Goal: Task Accomplishment & Management: Manage account settings

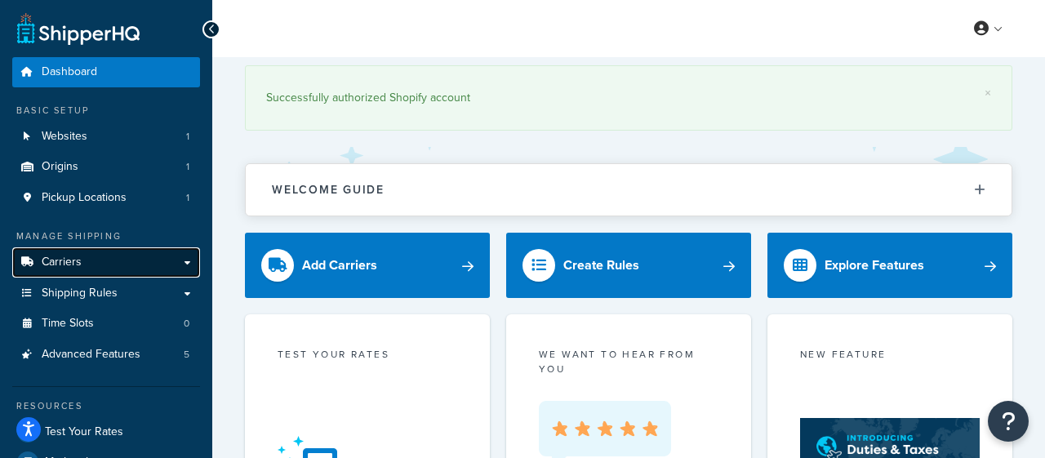
click at [69, 264] on span "Carriers" at bounding box center [62, 263] width 40 height 14
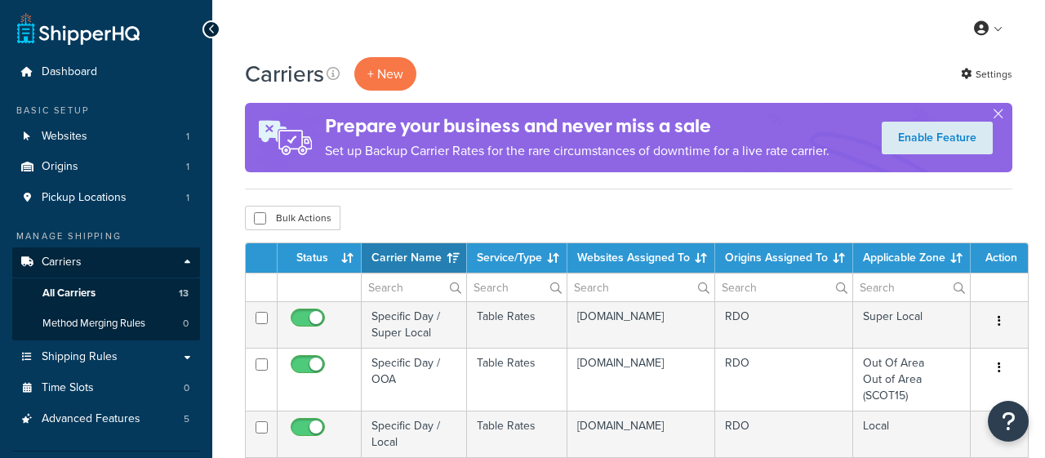
select select "15"
click at [999, 115] on button "button" at bounding box center [998, 117] width 4 height 4
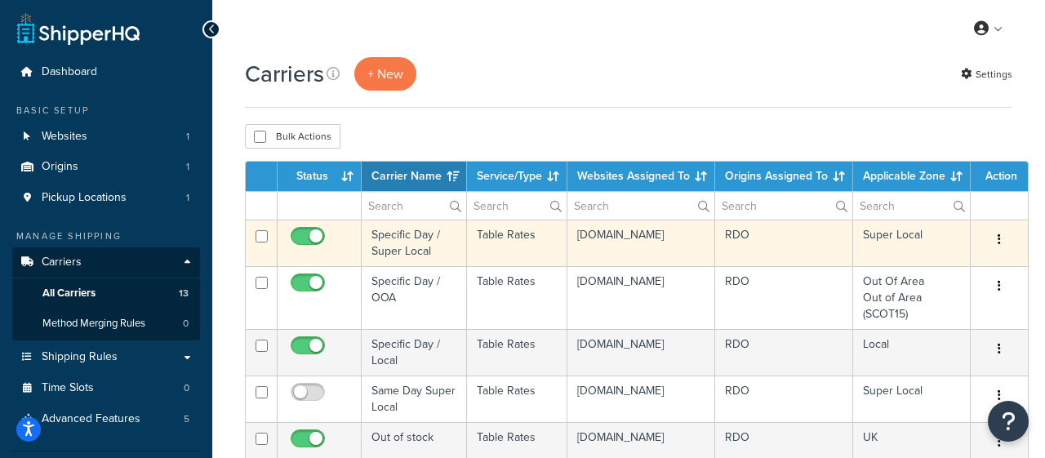
click at [394, 239] on td "Specific Day / Super Local" at bounding box center [414, 243] width 105 height 47
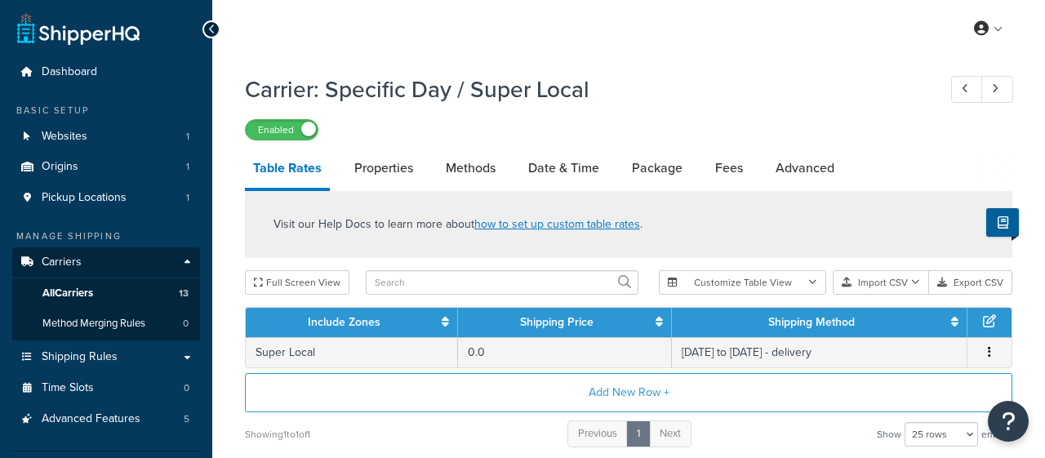
select select "25"
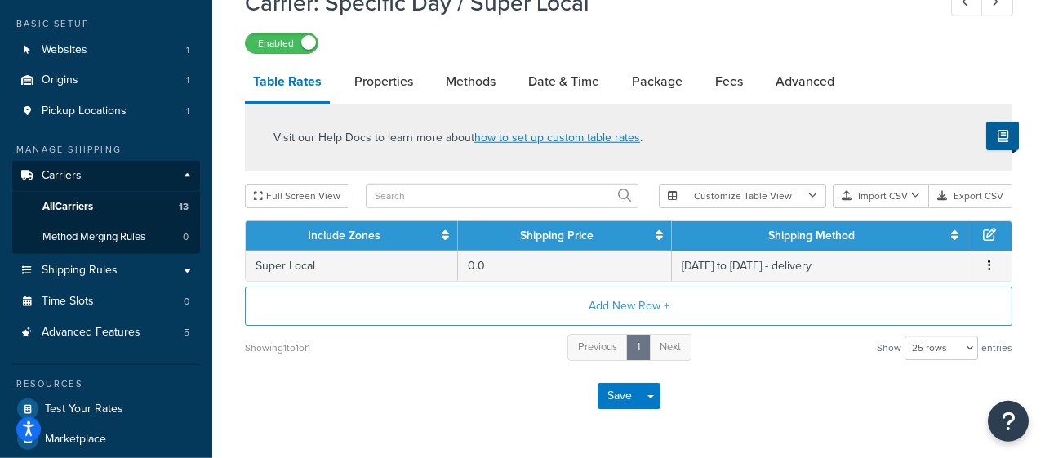
scroll to position [86, 0]
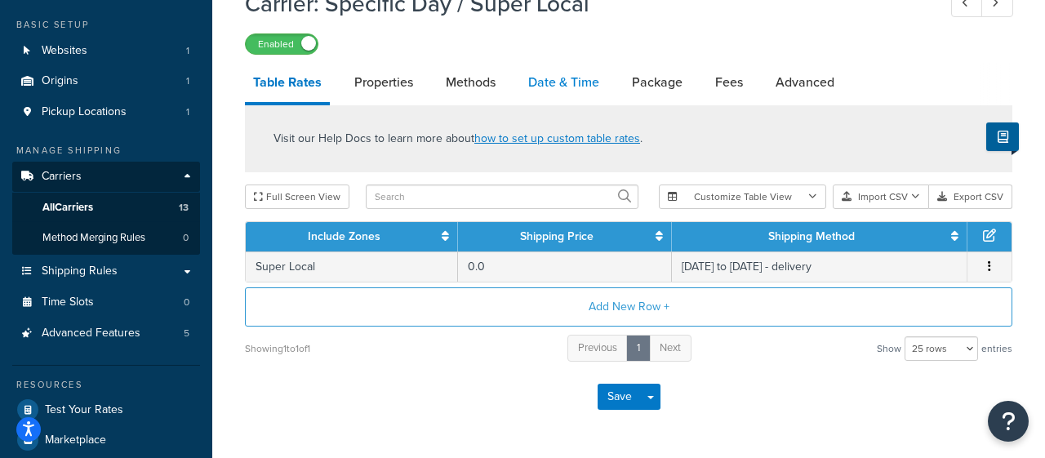
click at [568, 81] on link "Date & Time" at bounding box center [563, 82] width 87 height 39
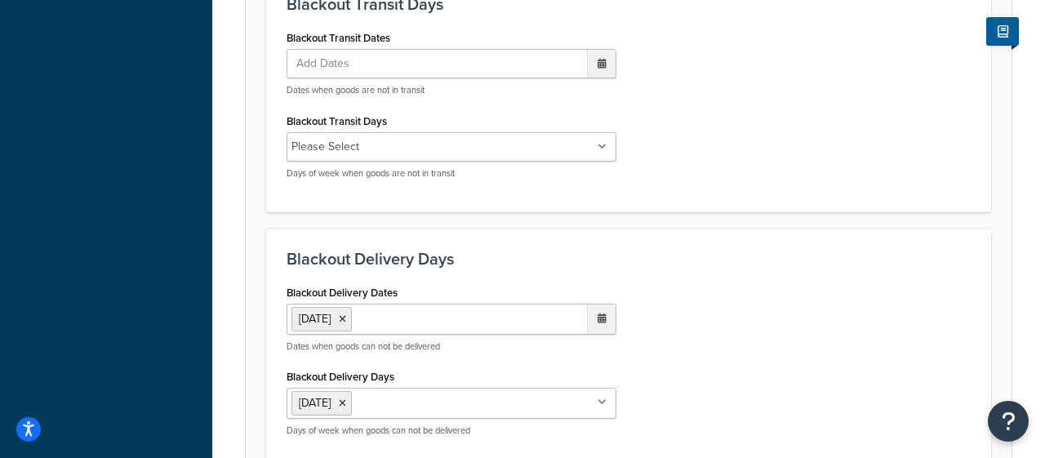
scroll to position [1226, 0]
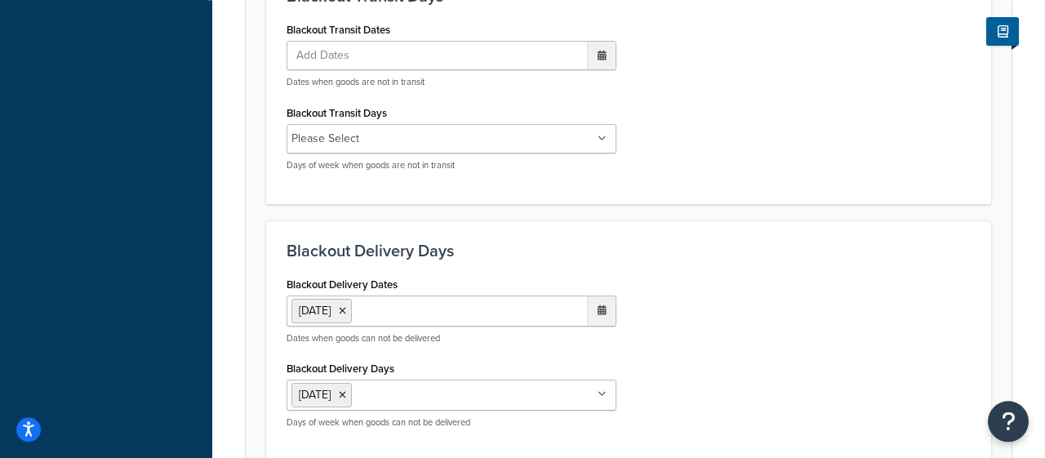
click at [412, 307] on ul "6 Oct 2025" at bounding box center [452, 311] width 330 height 31
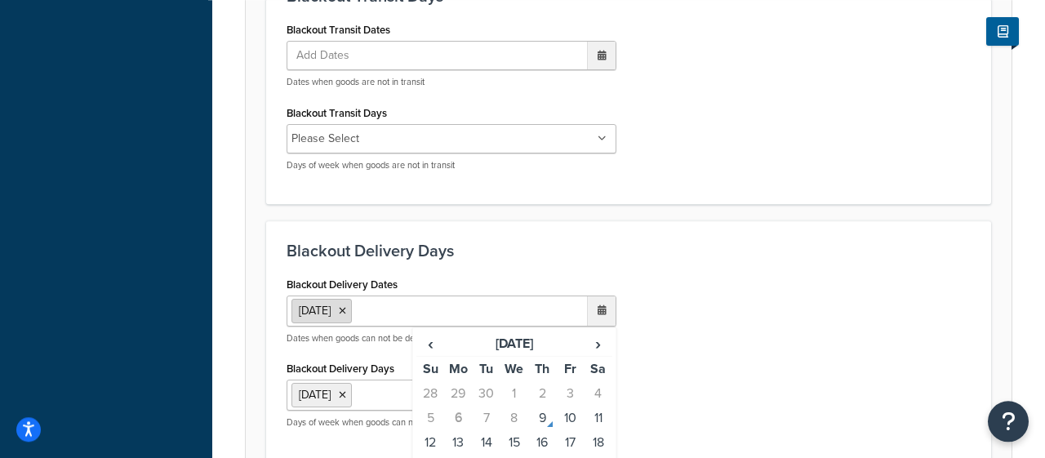
click at [346, 311] on icon at bounding box center [342, 311] width 7 height 10
click at [571, 415] on td "10" at bounding box center [570, 416] width 28 height 24
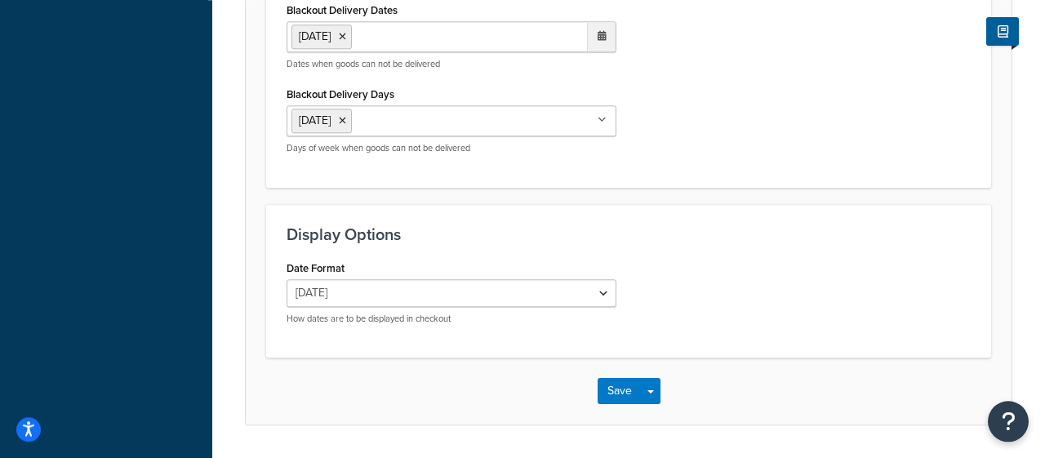
scroll to position [1545, 0]
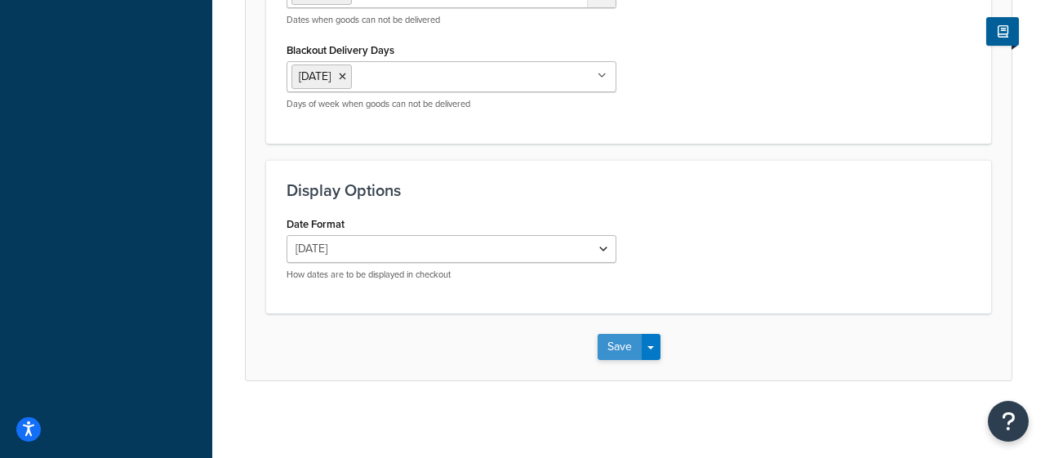
click at [621, 343] on button "Save" at bounding box center [620, 347] width 44 height 26
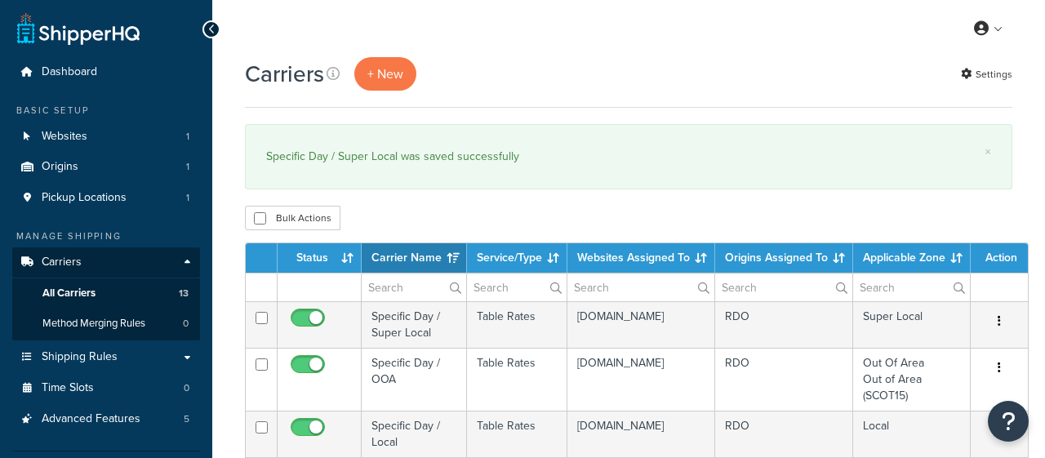
select select "15"
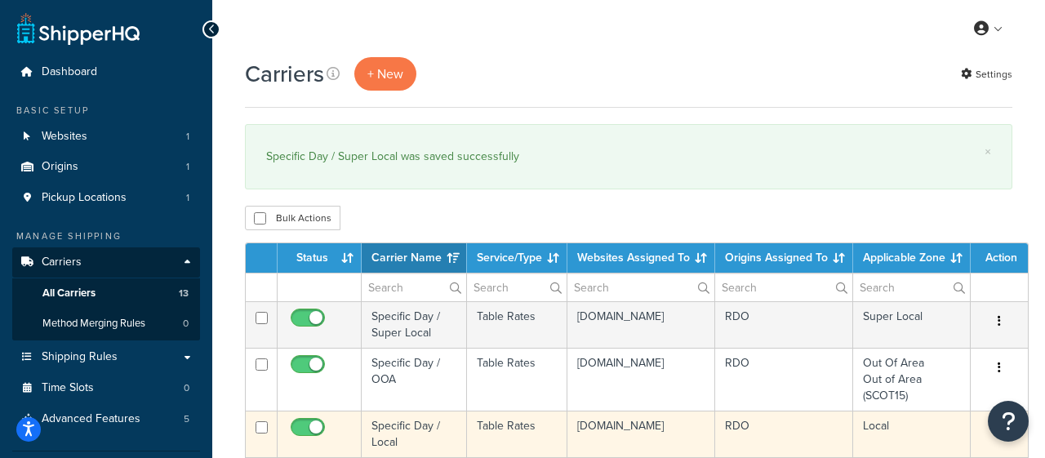
click at [393, 442] on td "Specific Day / Local" at bounding box center [414, 434] width 105 height 47
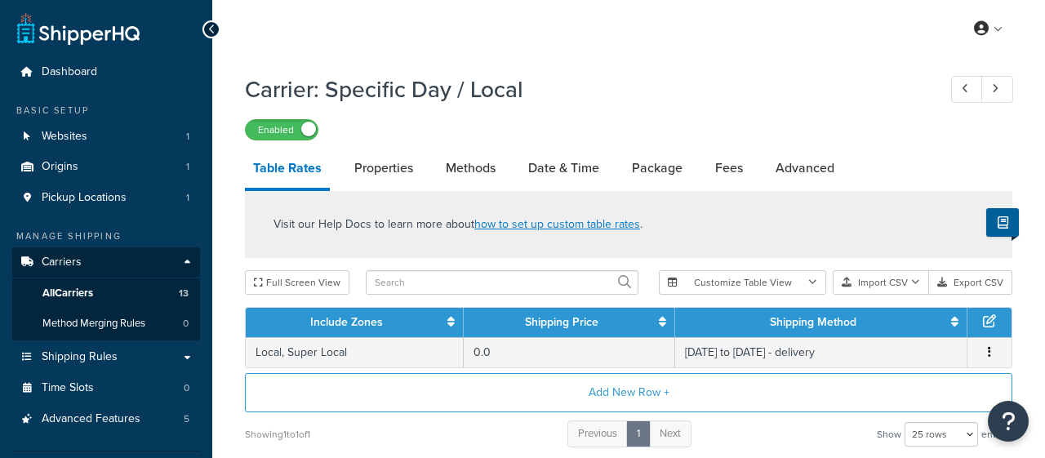
select select "25"
click at [576, 175] on link "Date & Time" at bounding box center [563, 168] width 87 height 39
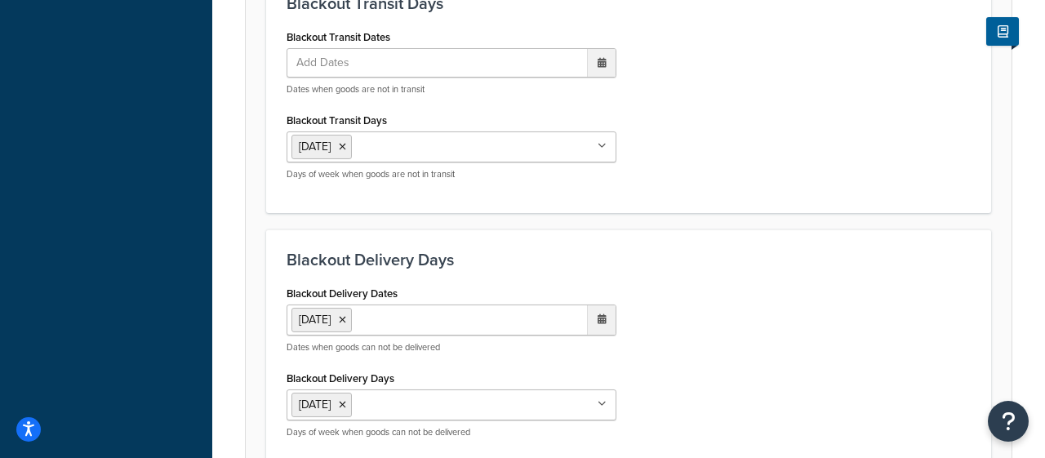
scroll to position [1128, 0]
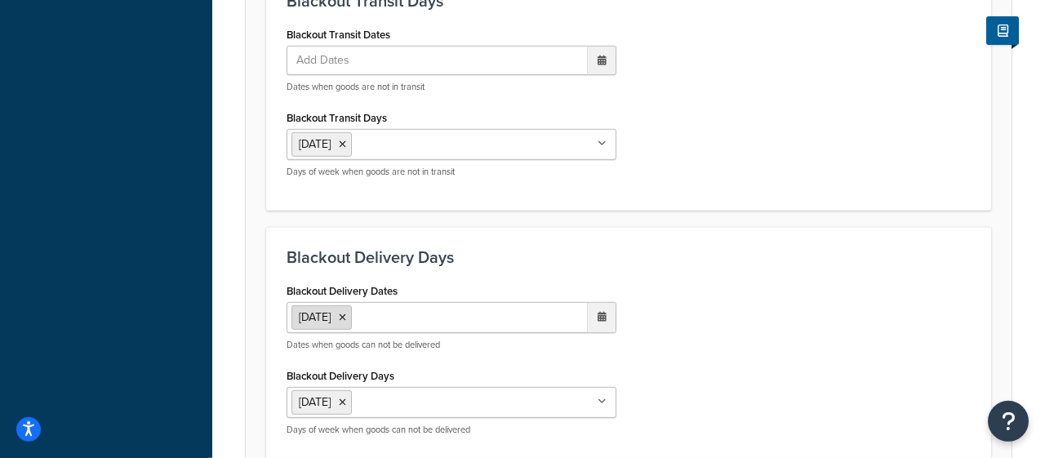
click at [346, 317] on icon at bounding box center [342, 318] width 7 height 10
click at [368, 317] on span "Add Dates" at bounding box center [331, 317] width 78 height 28
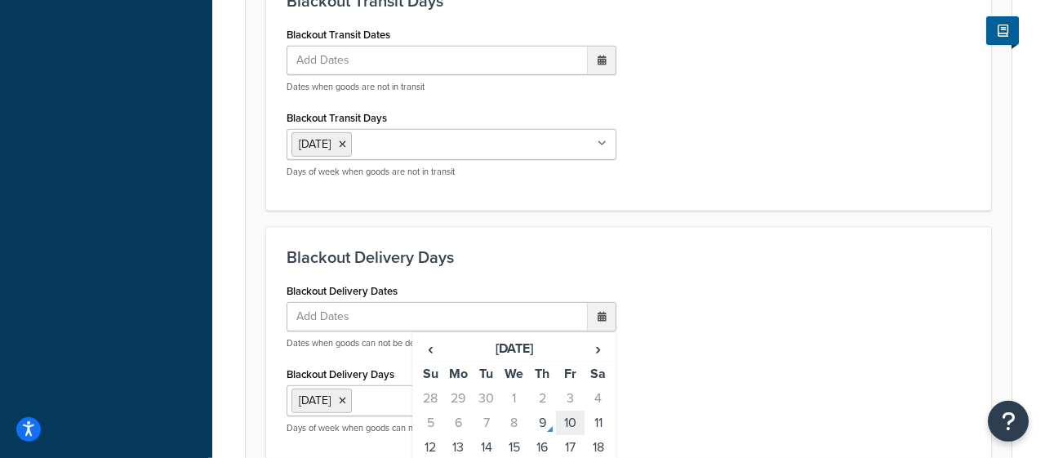
click at [570, 418] on td "10" at bounding box center [570, 423] width 28 height 24
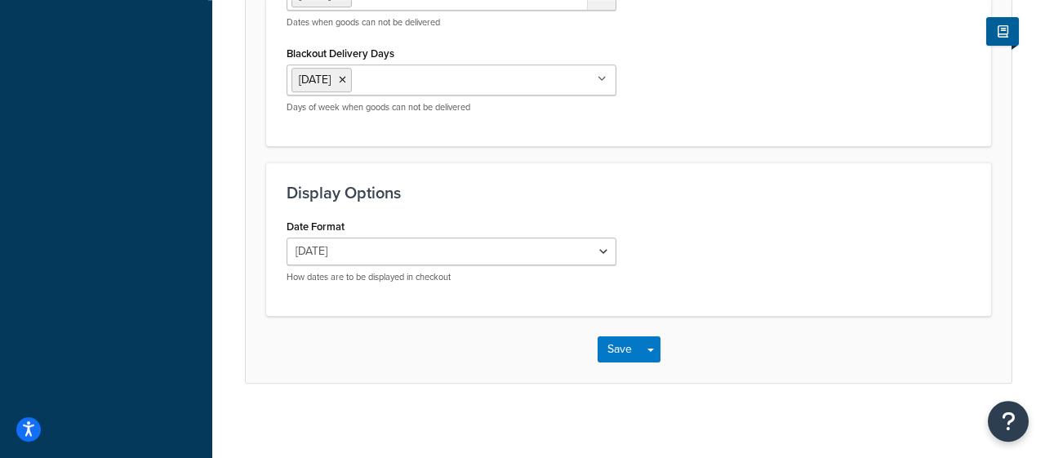
scroll to position [1452, 0]
click at [629, 339] on button "Save" at bounding box center [620, 348] width 44 height 26
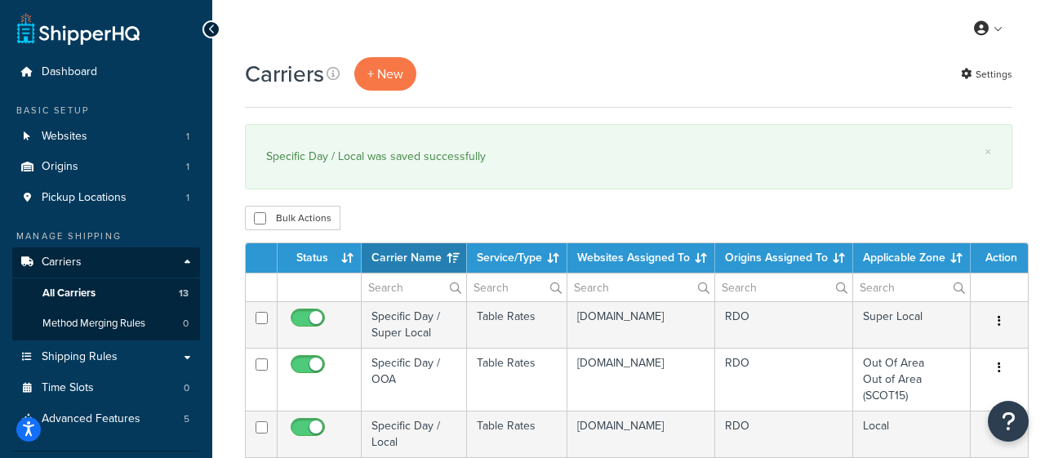
select select "15"
